Goal: Information Seeking & Learning: Check status

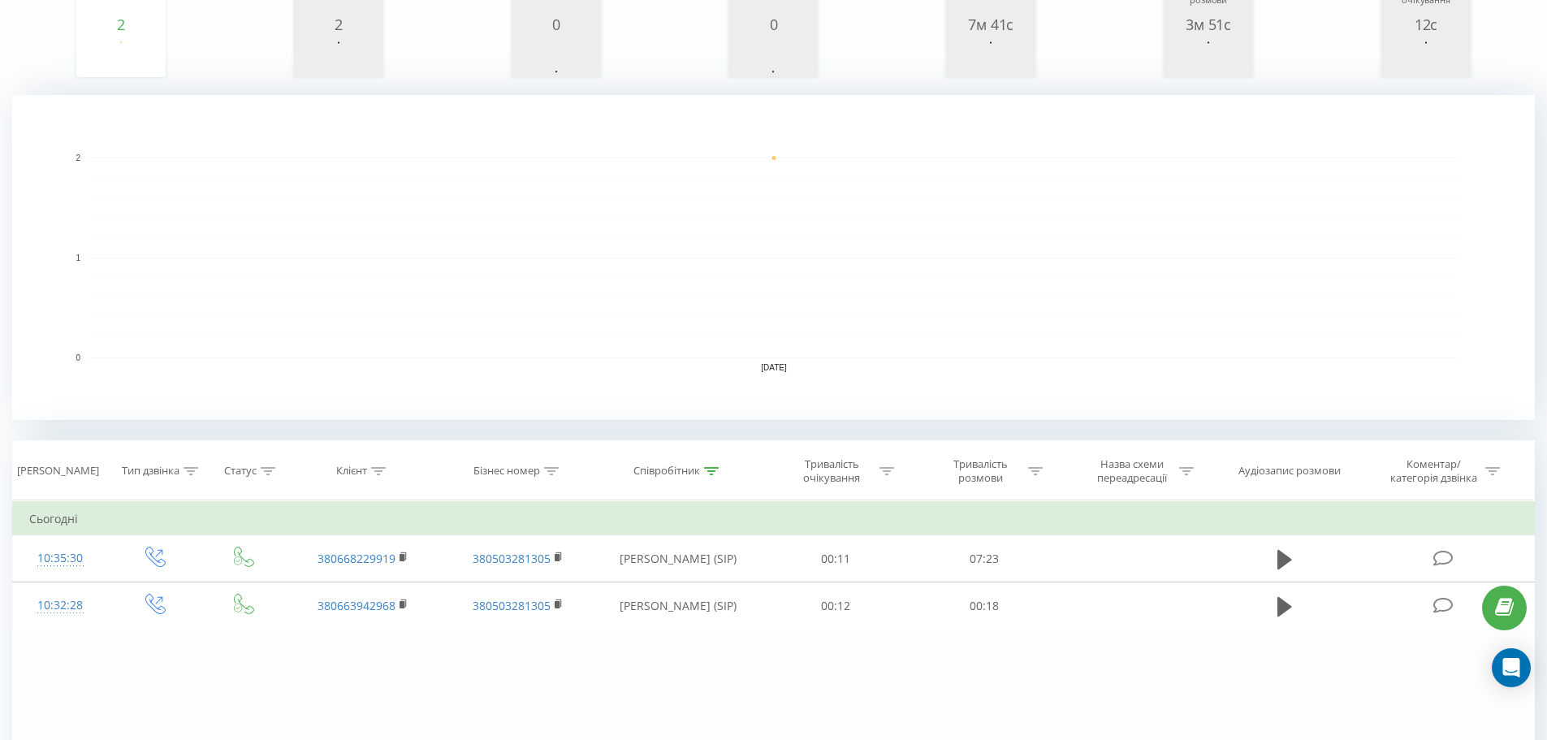
scroll to position [343, 0]
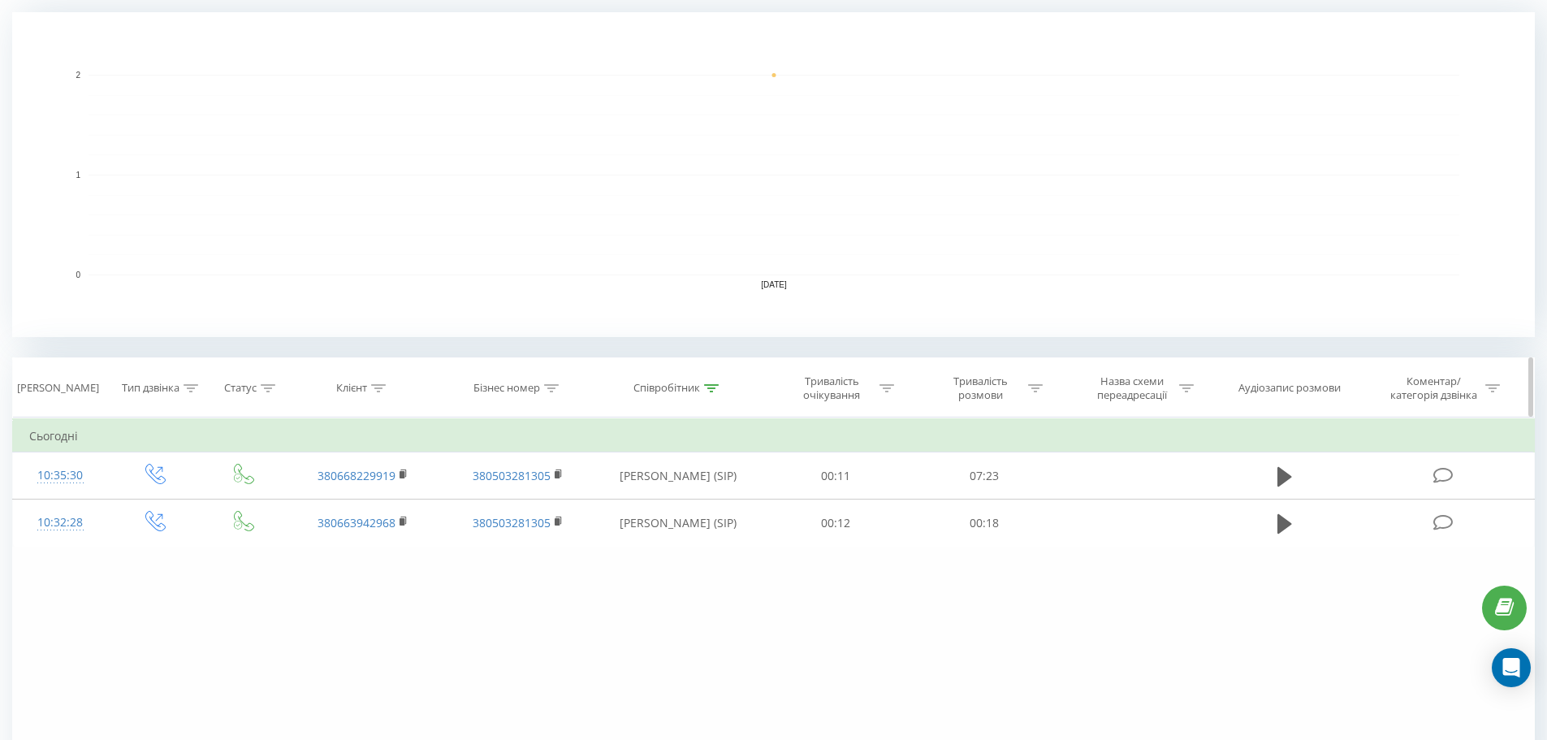
click at [713, 388] on icon at bounding box center [711, 388] width 15 height 8
click at [715, 535] on span "OK" at bounding box center [712, 536] width 45 height 25
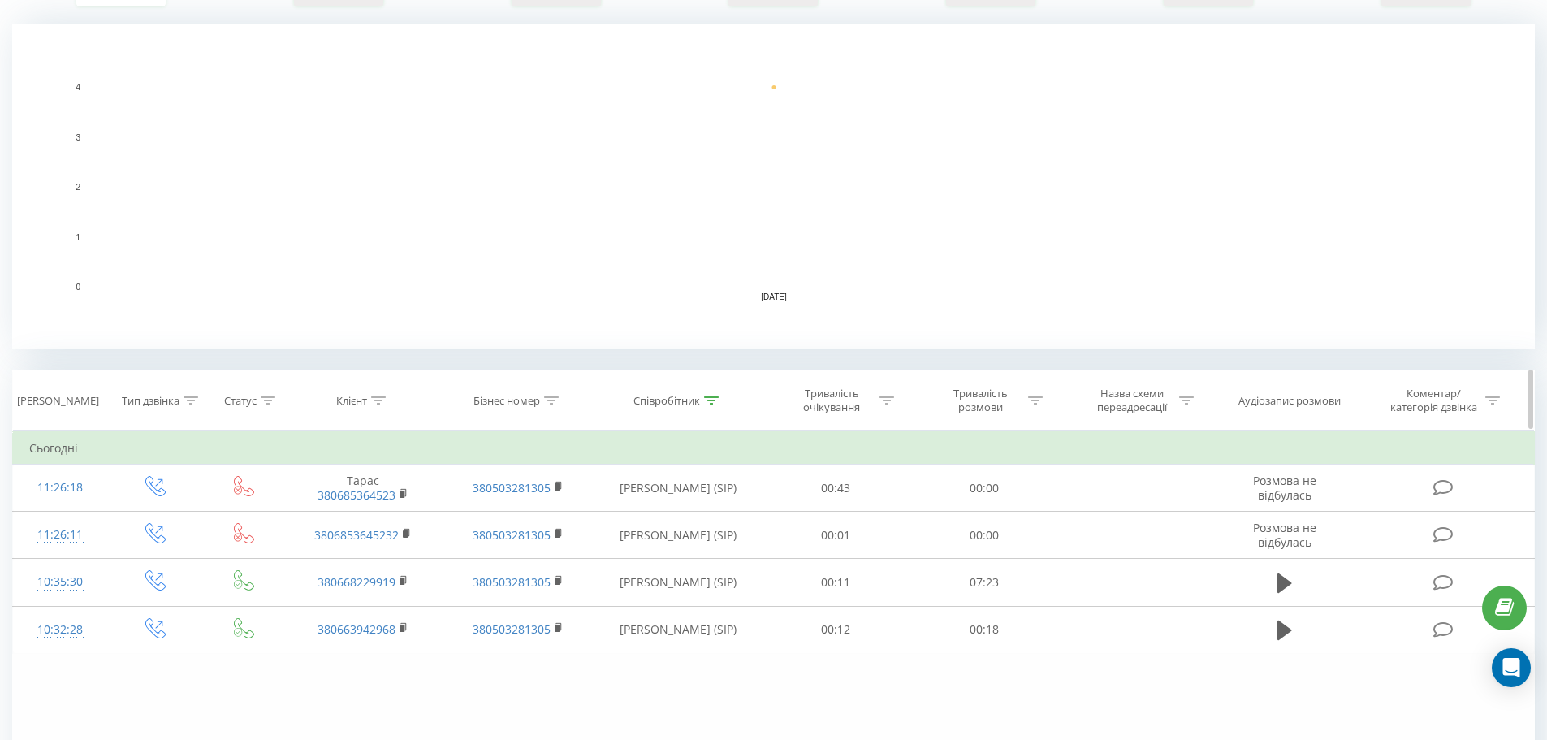
scroll to position [448, 0]
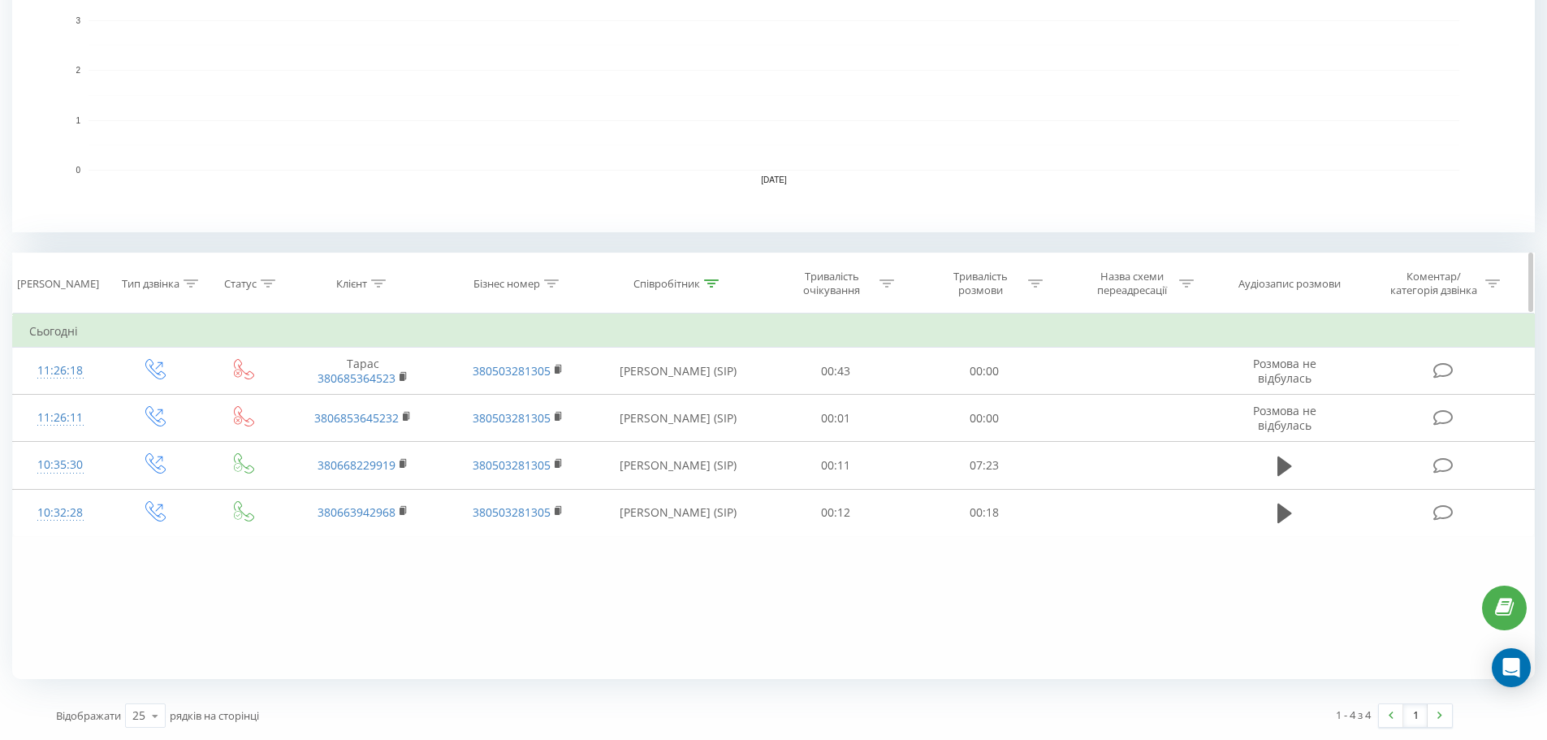
click at [714, 285] on icon at bounding box center [711, 283] width 15 height 8
click at [657, 404] on input "[PERSON_NAME]" at bounding box center [677, 400] width 143 height 28
click at [671, 407] on input "Dth" at bounding box center [677, 400] width 143 height 28
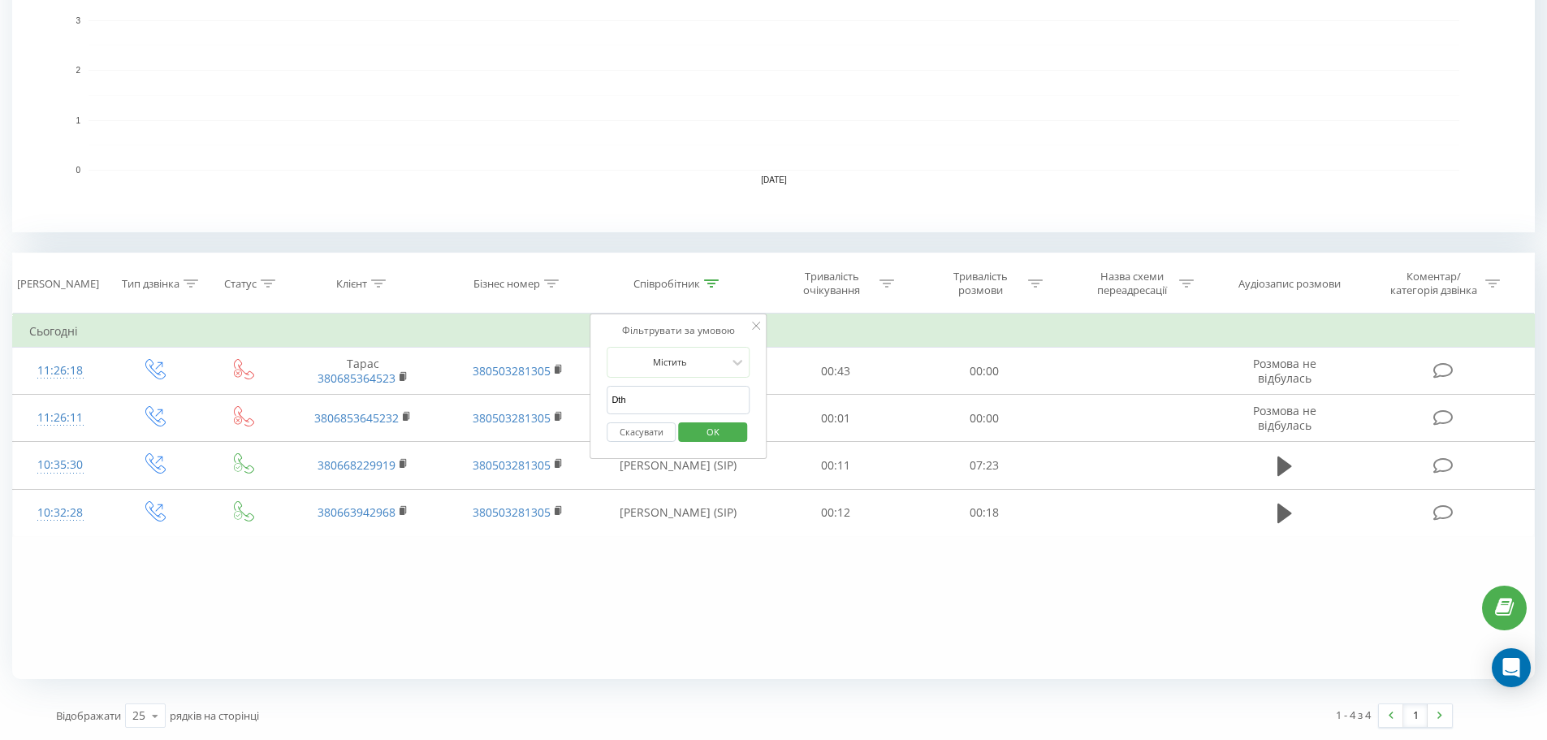
click at [671, 407] on input "Dth" at bounding box center [677, 400] width 143 height 28
type input "Вер"
click at [701, 438] on span "OK" at bounding box center [712, 431] width 45 height 25
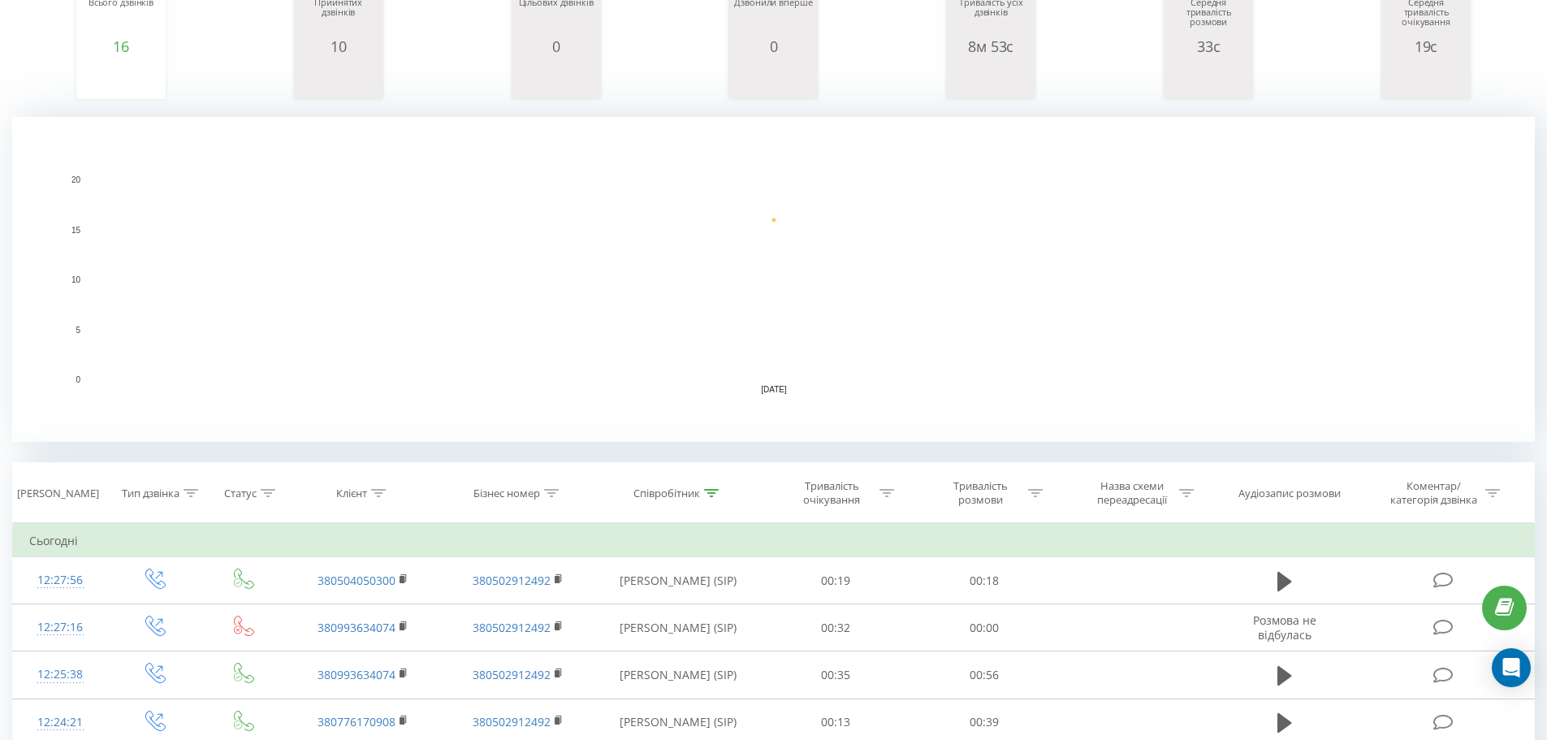
scroll to position [244, 0]
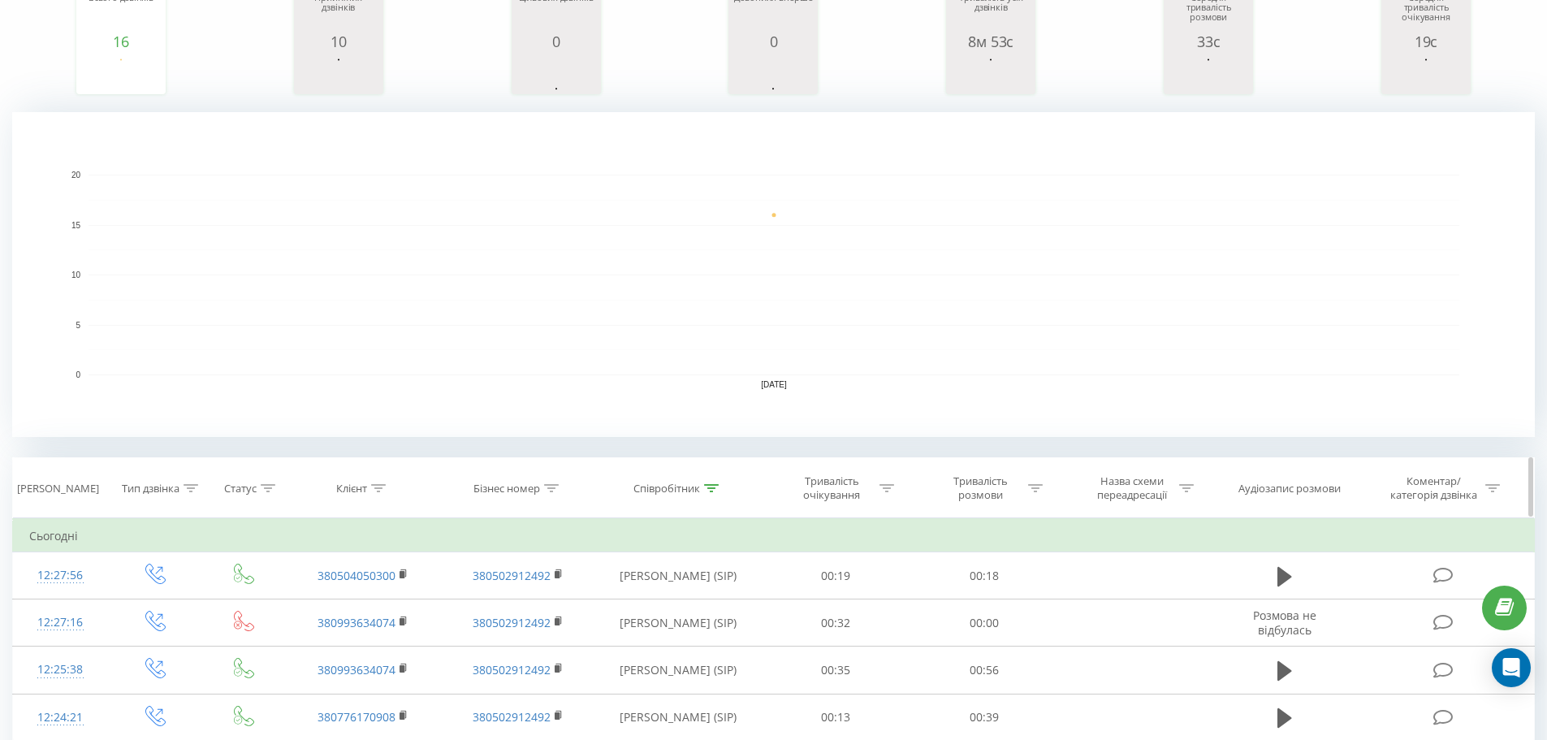
click at [711, 486] on icon at bounding box center [711, 488] width 15 height 8
click at [631, 641] on button "Скасувати" at bounding box center [640, 637] width 69 height 20
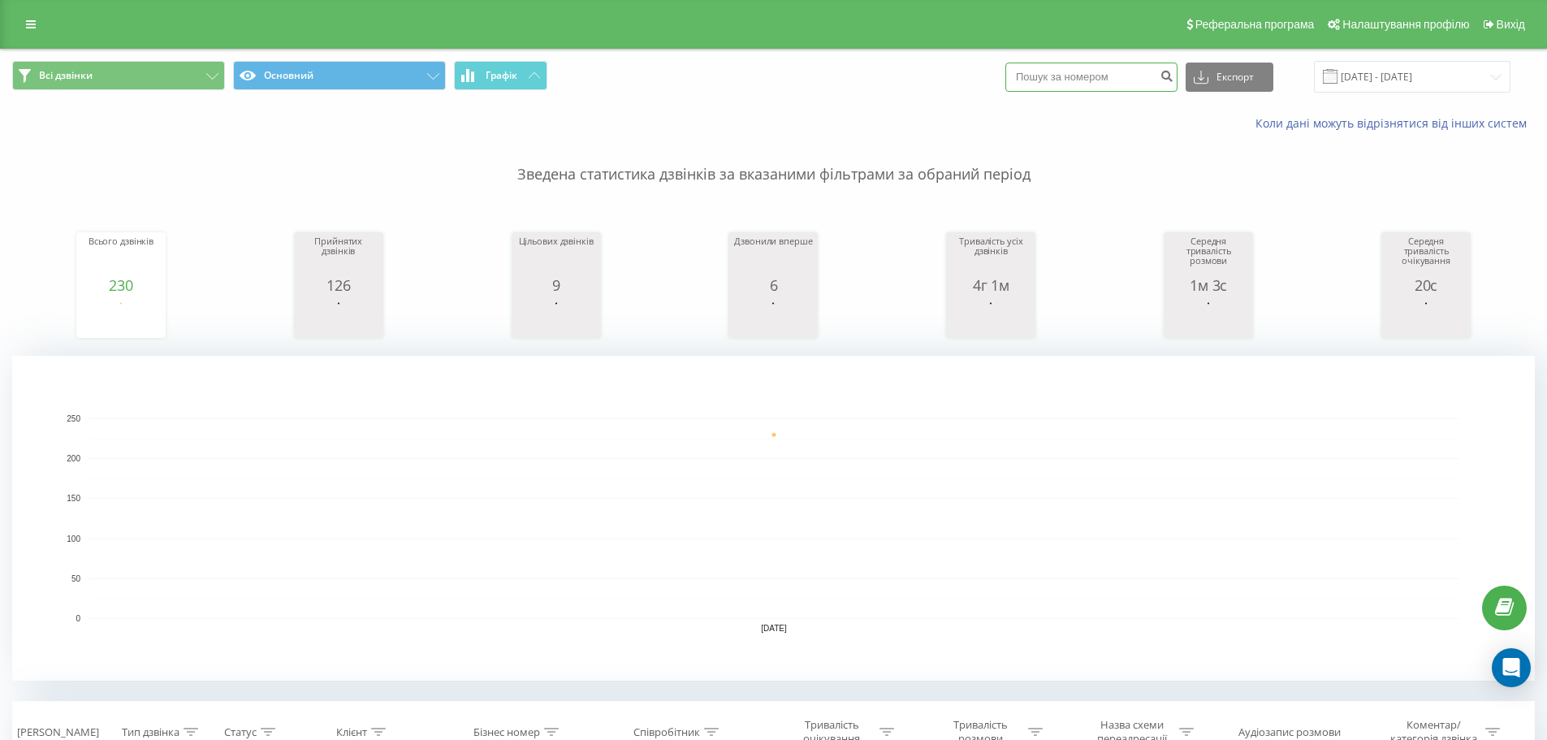
click at [1090, 71] on input at bounding box center [1091, 77] width 172 height 29
paste input "[PHONE_NUMBER]"
click at [1056, 79] on input "[PHONE_NUMBER]" at bounding box center [1091, 77] width 172 height 29
click at [1040, 80] on input "+38099) 0062875" at bounding box center [1091, 77] width 172 height 29
click at [1068, 76] on input "38099) 0062875" at bounding box center [1091, 77] width 172 height 29
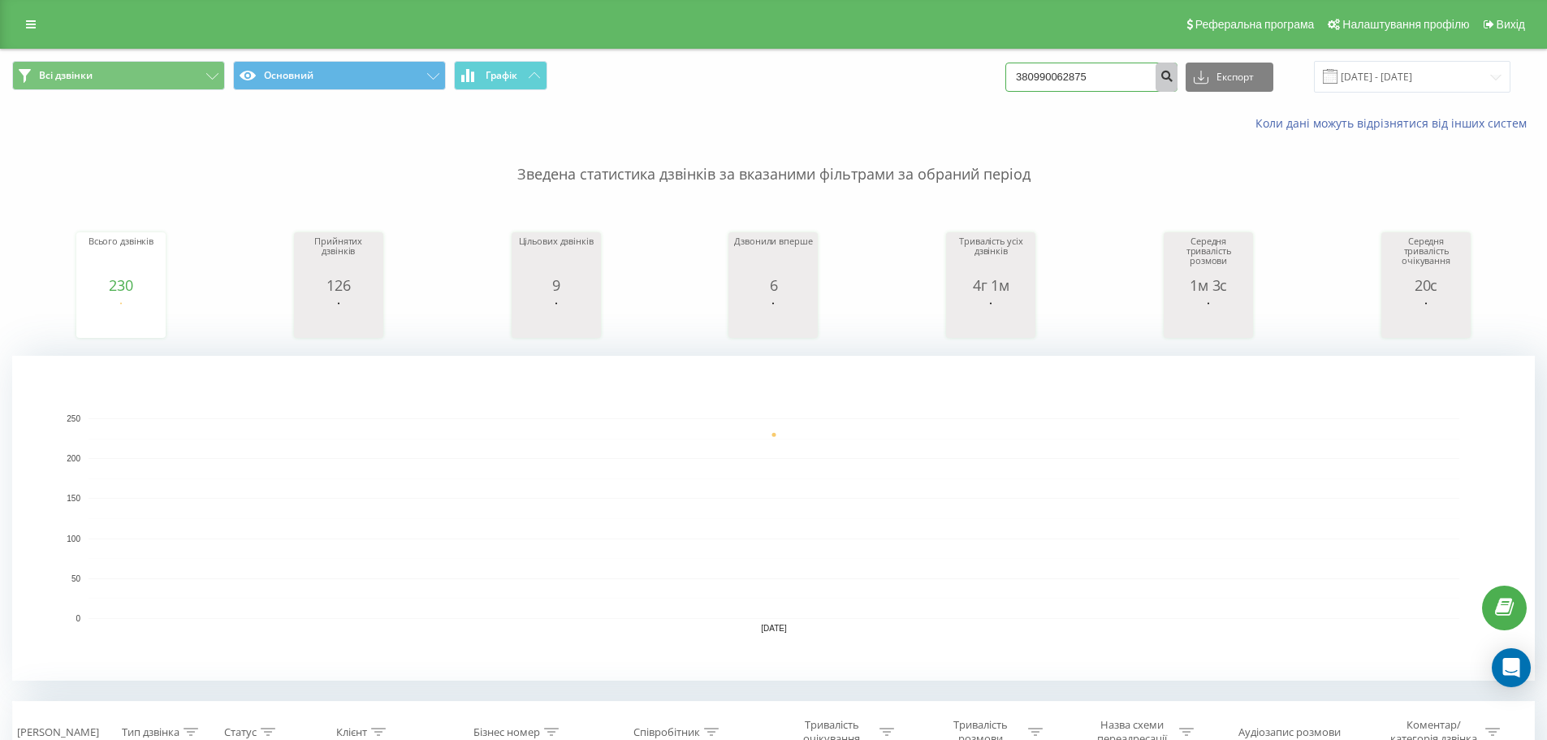
type input "380990062875"
click at [1173, 78] on icon "submit" at bounding box center [1166, 74] width 14 height 10
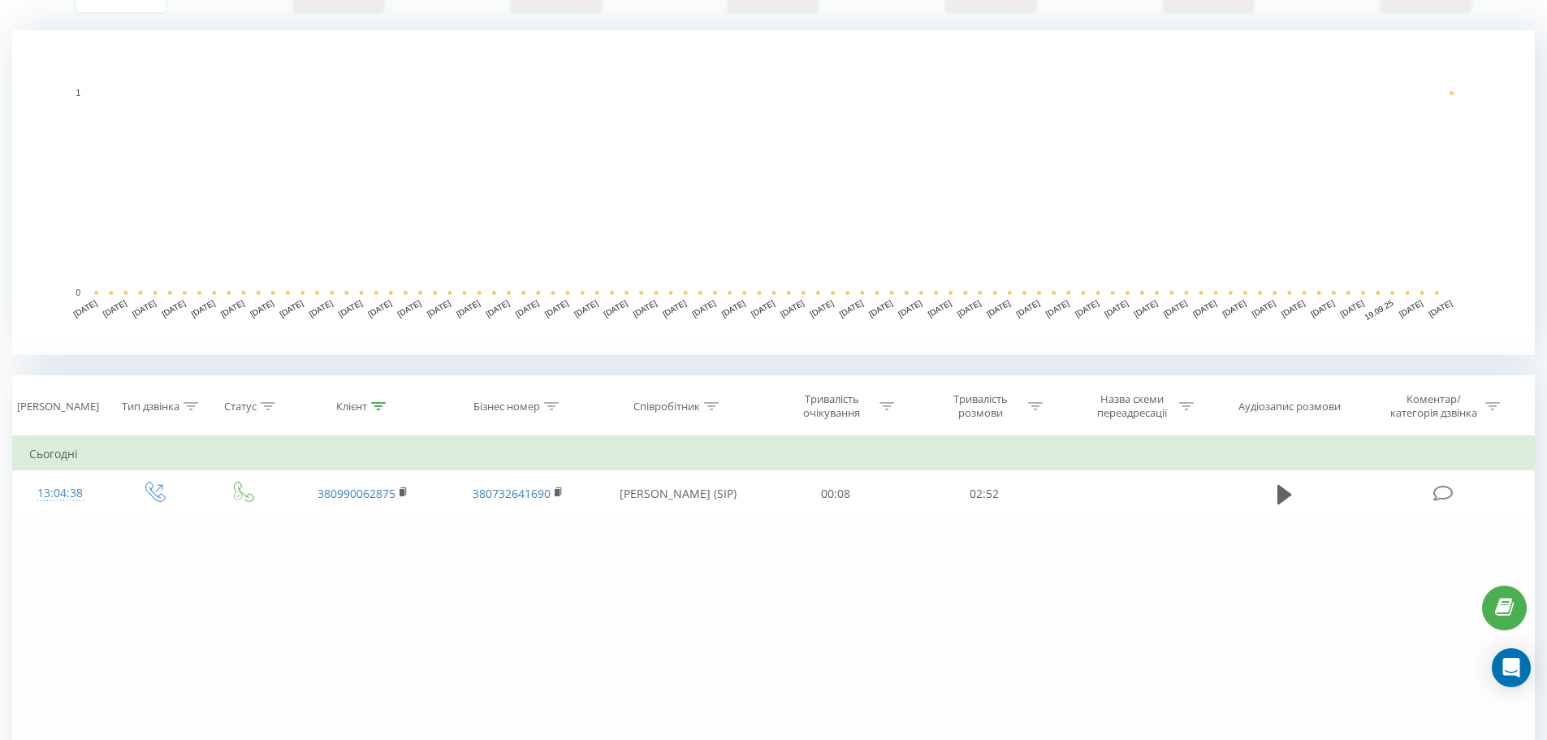
scroll to position [406, 0]
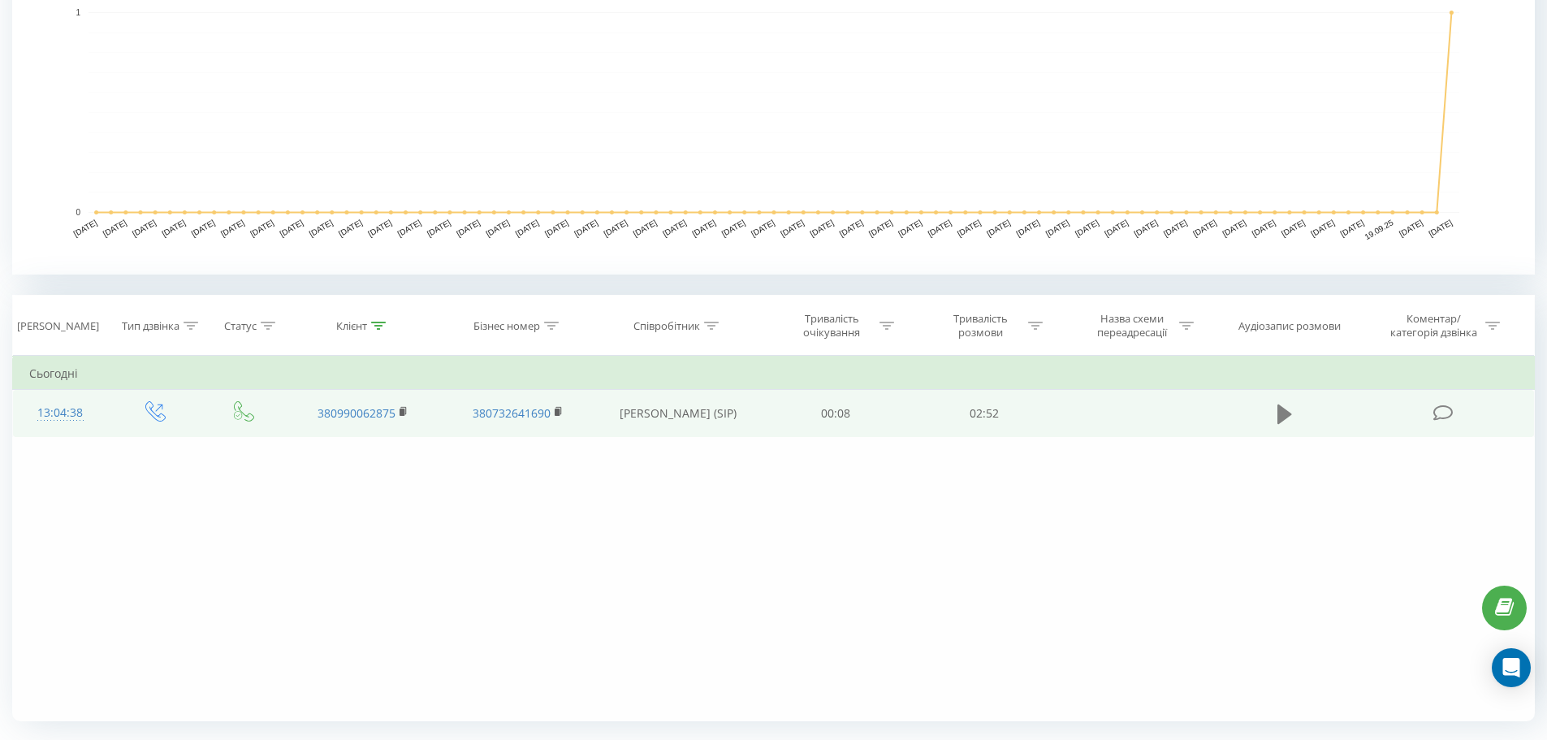
click at [1278, 412] on icon at bounding box center [1284, 413] width 15 height 19
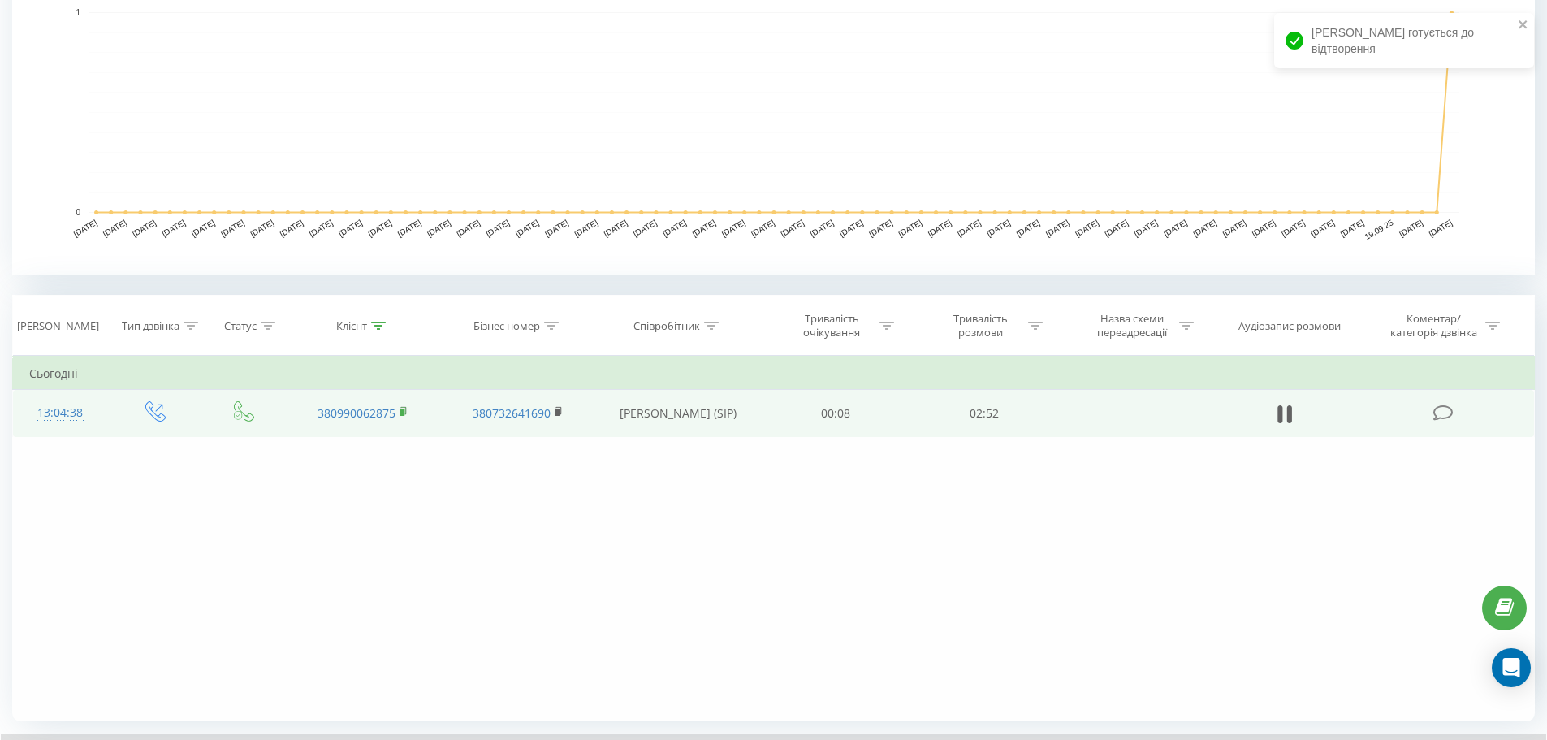
click at [402, 412] on rect at bounding box center [401, 411] width 5 height 7
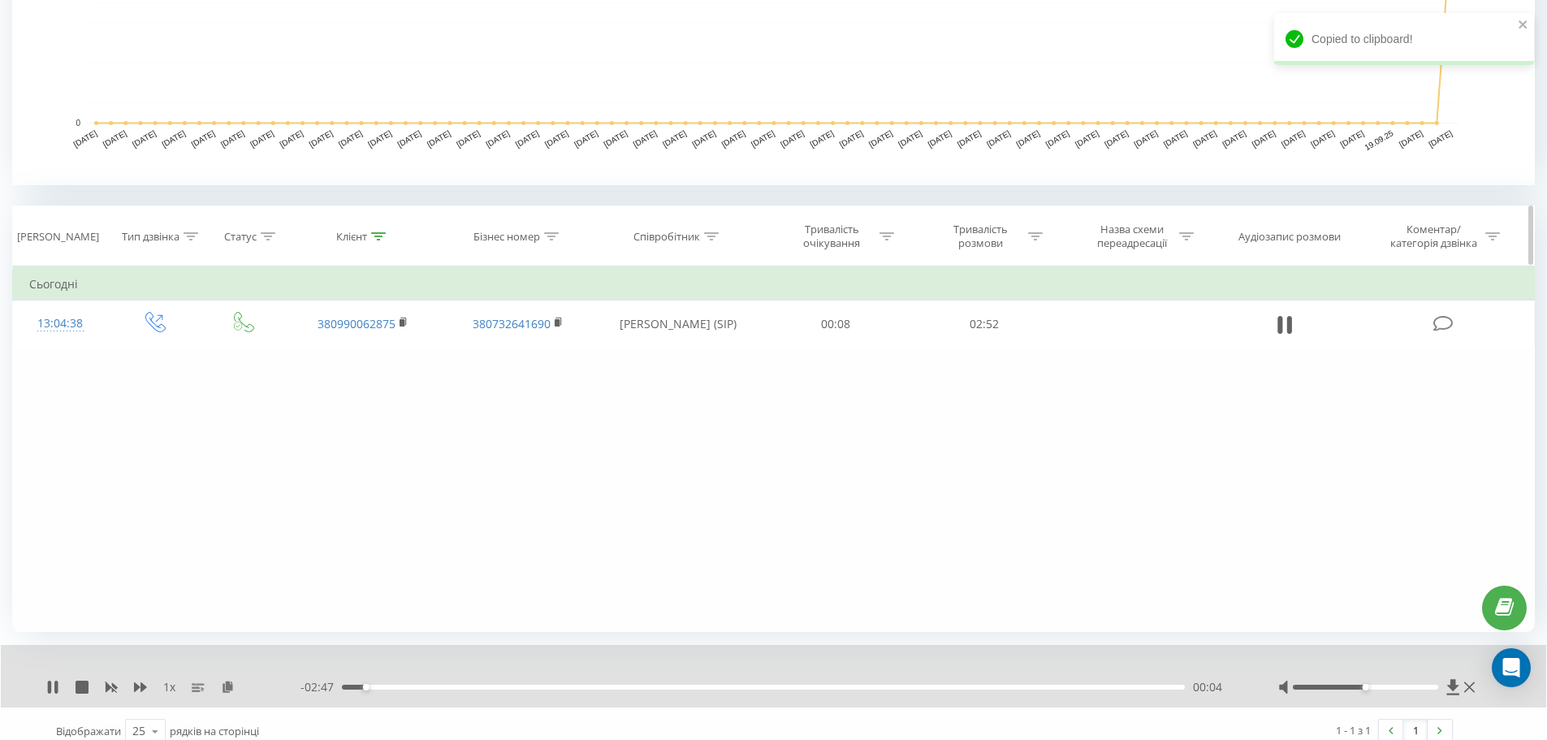
scroll to position [511, 0]
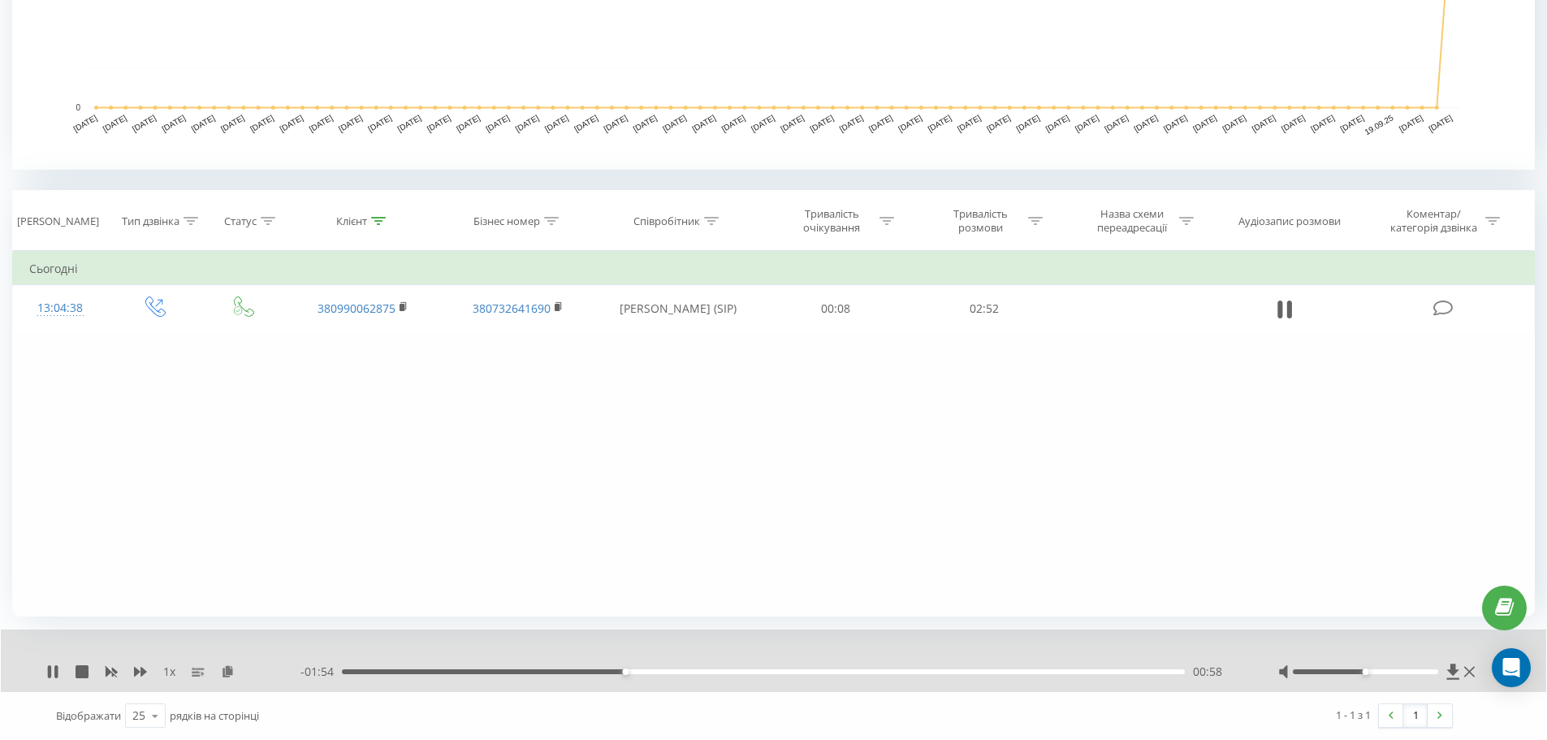
drag, startPoint x: 407, startPoint y: 308, endPoint x: 388, endPoint y: 275, distance: 37.5
click at [404, 308] on icon at bounding box center [403, 306] width 9 height 11
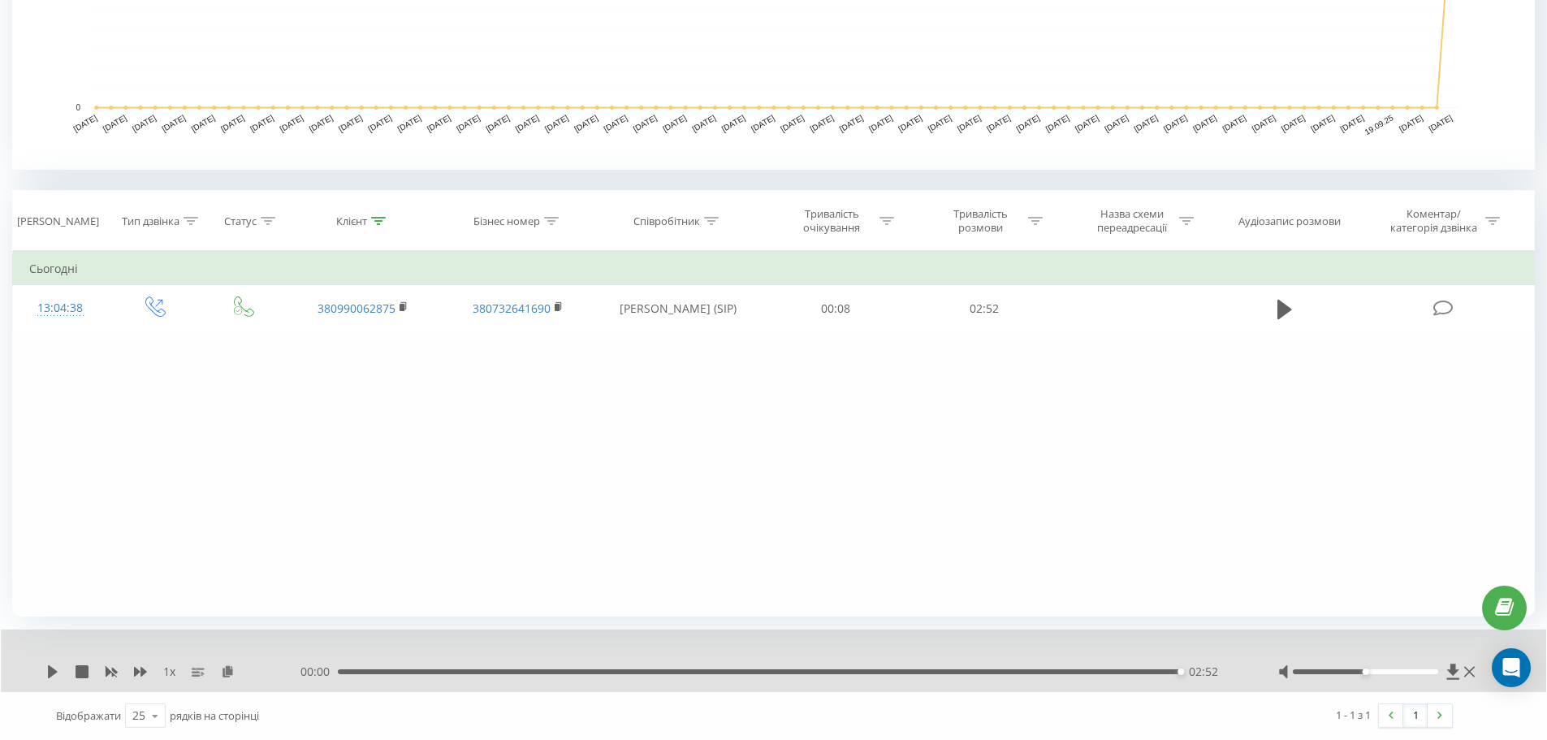
click at [1187, 430] on div "Фільтрувати за умовою Дорівнює Введіть значення Скасувати OK Фільтрувати за умо…" at bounding box center [773, 433] width 1522 height 365
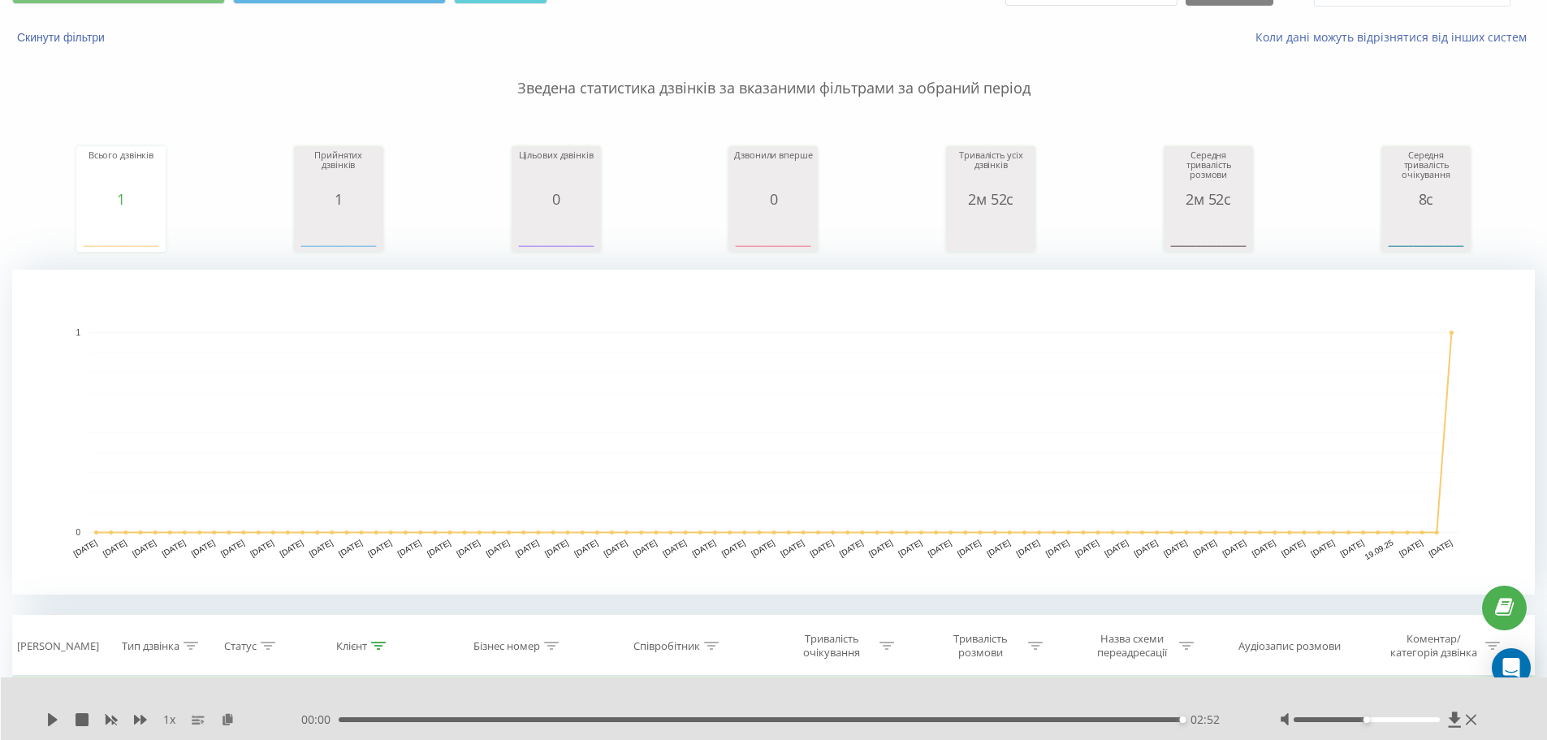
scroll to position [0, 0]
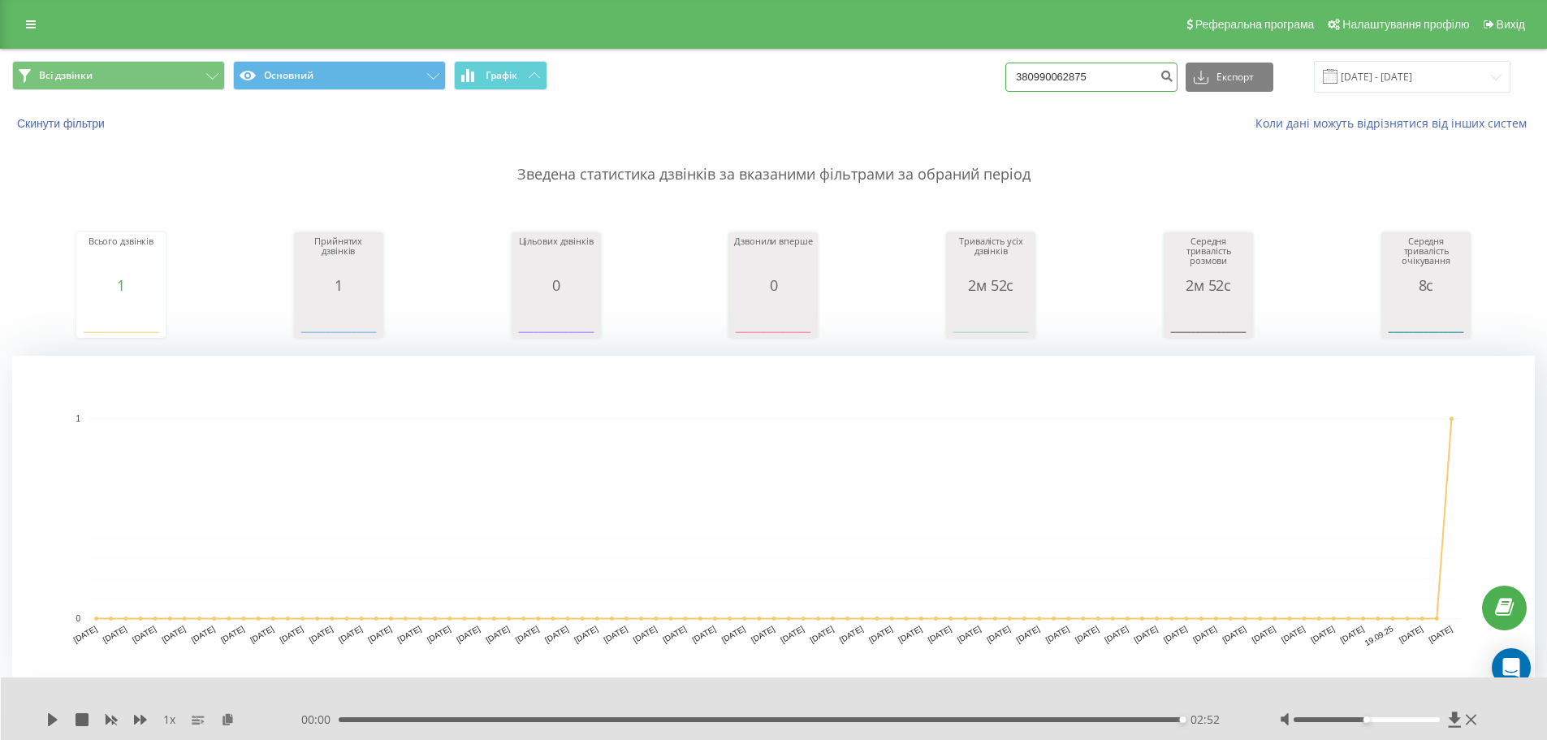
click at [1111, 82] on input "380990062875" at bounding box center [1091, 77] width 172 height 29
paste input "380979168564"
click at [1156, 82] on input "380990062875380979168564" at bounding box center [1091, 77] width 172 height 29
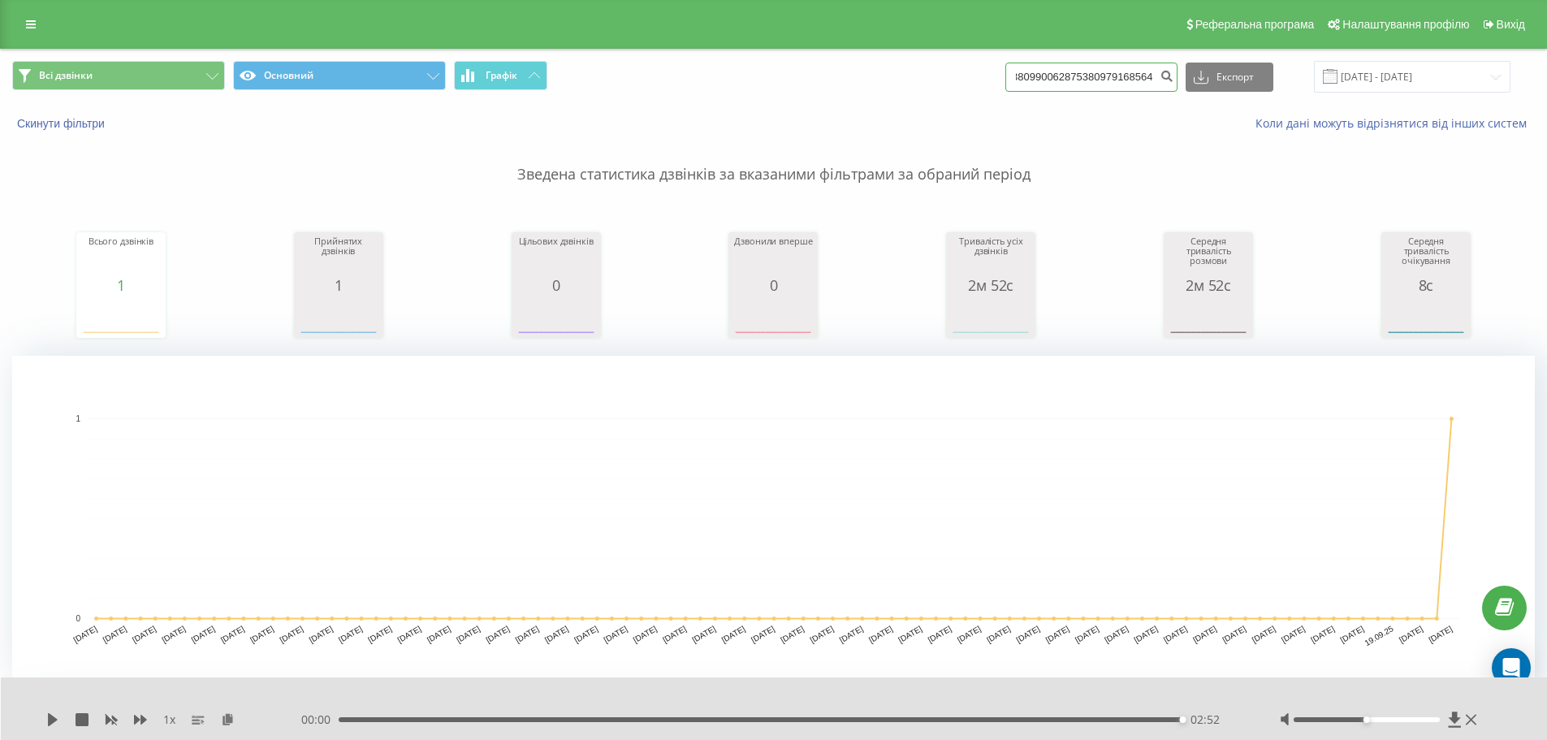
click at [1156, 82] on input "380990062875380979168564" at bounding box center [1091, 77] width 172 height 29
paste input
type input "380979168564"
click at [1173, 79] on icon "submit" at bounding box center [1166, 74] width 14 height 10
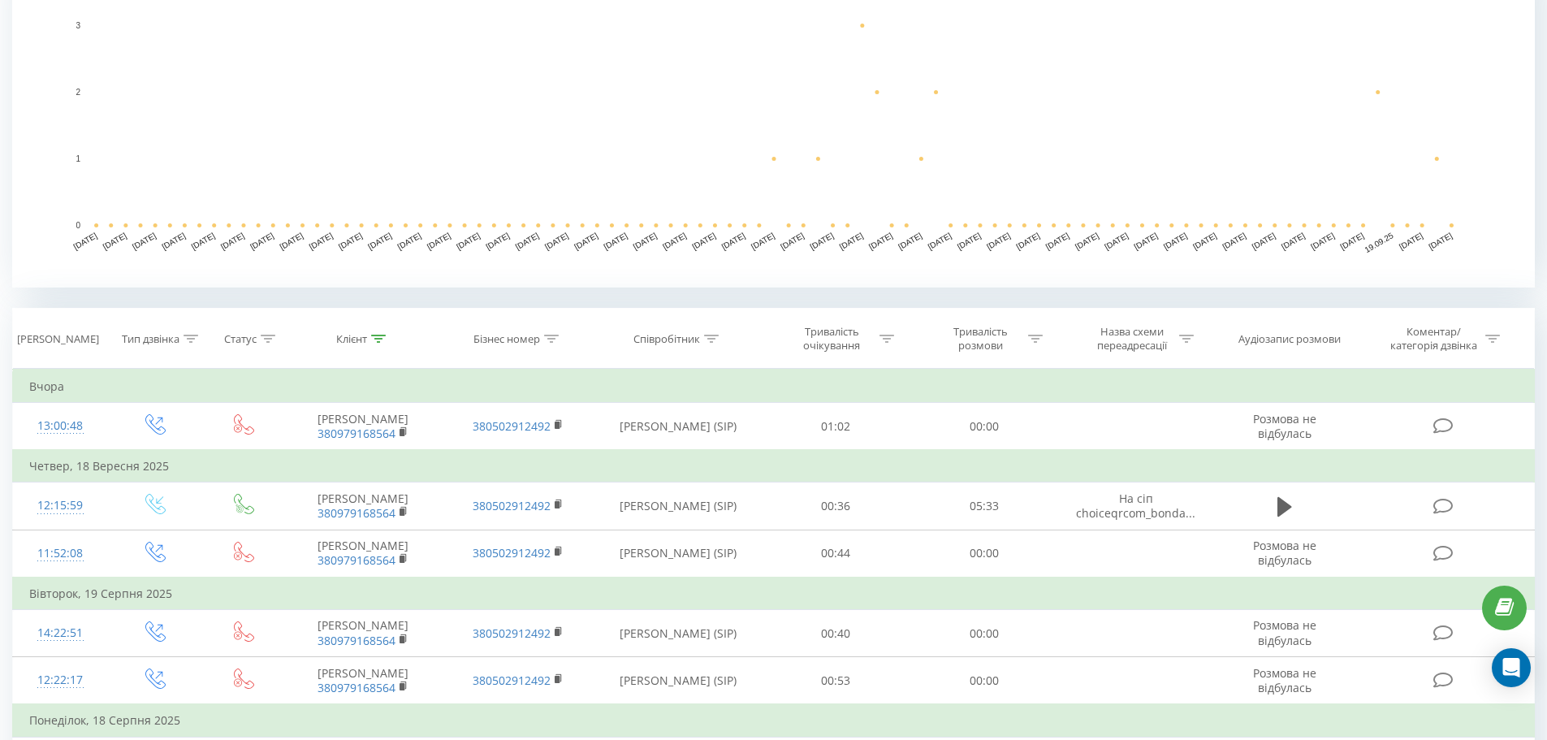
scroll to position [391, 0]
